Goal: Communication & Community: Answer question/provide support

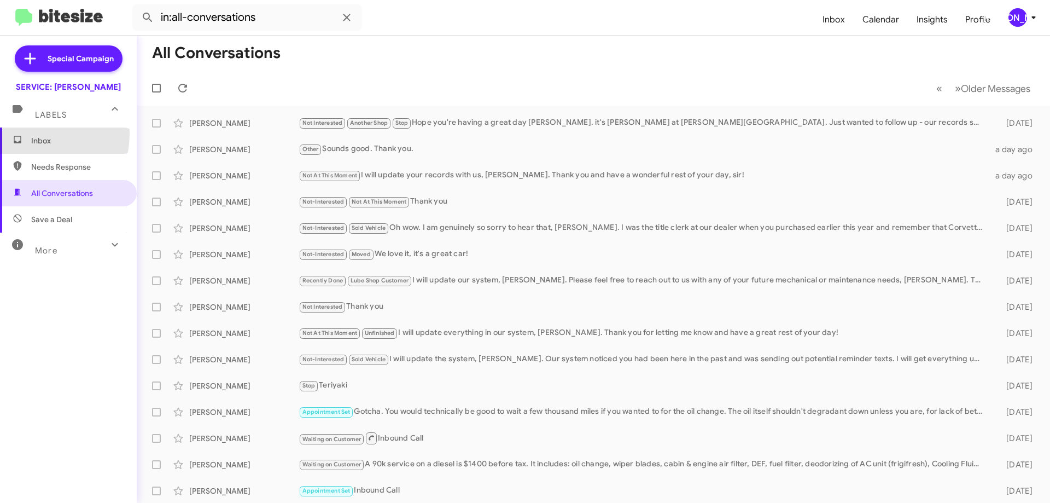
click at [22, 133] on span "Inbox" at bounding box center [68, 140] width 137 height 26
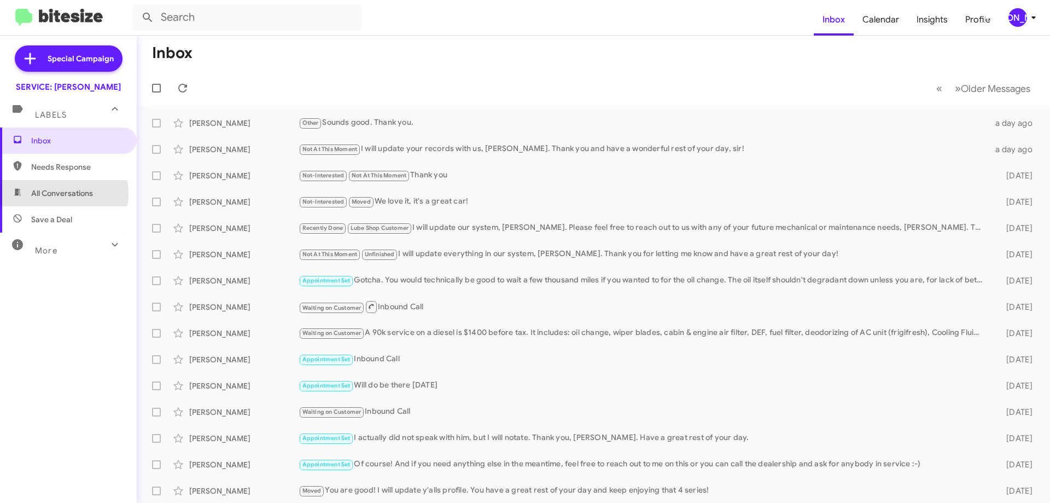
click at [54, 194] on span "All Conversations" at bounding box center [62, 193] width 62 height 11
type input "in:all-conversations"
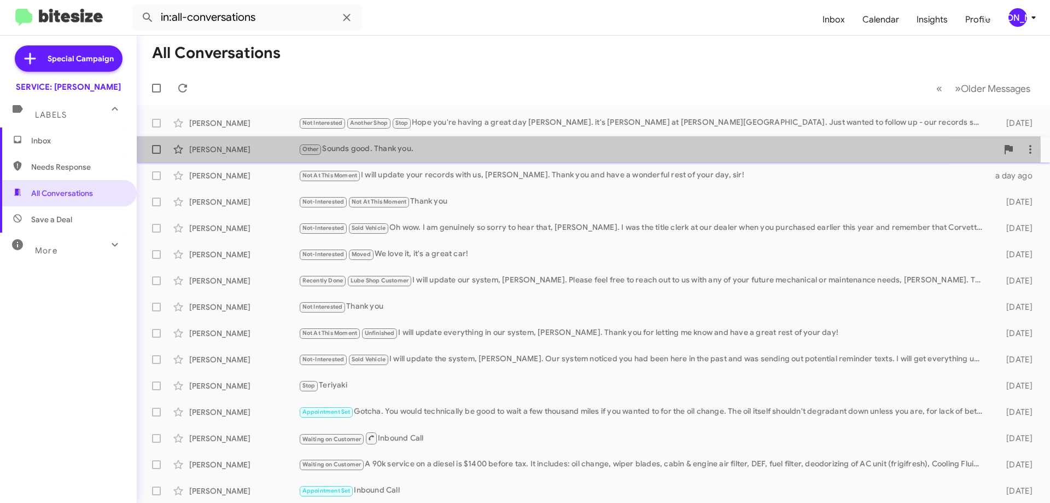
click at [369, 151] on div "Other Sounds good. Thank you." at bounding box center [648, 149] width 699 height 13
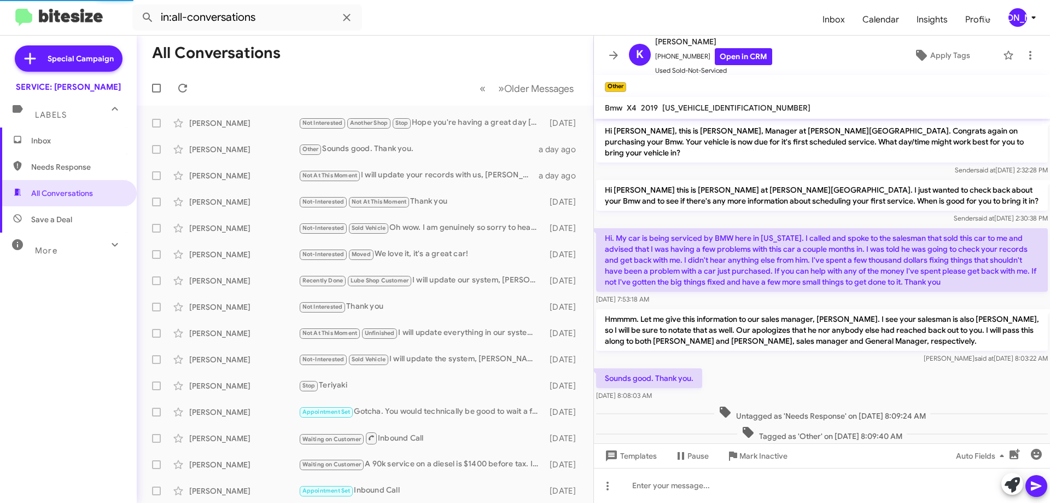
scroll to position [33, 0]
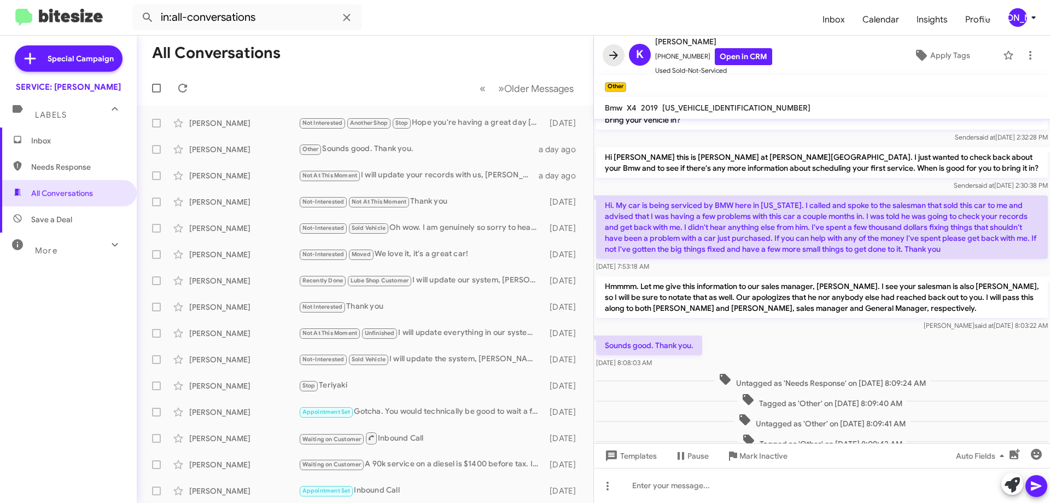
click at [611, 58] on icon at bounding box center [613, 55] width 13 height 13
